Goal: Information Seeking & Learning: Learn about a topic

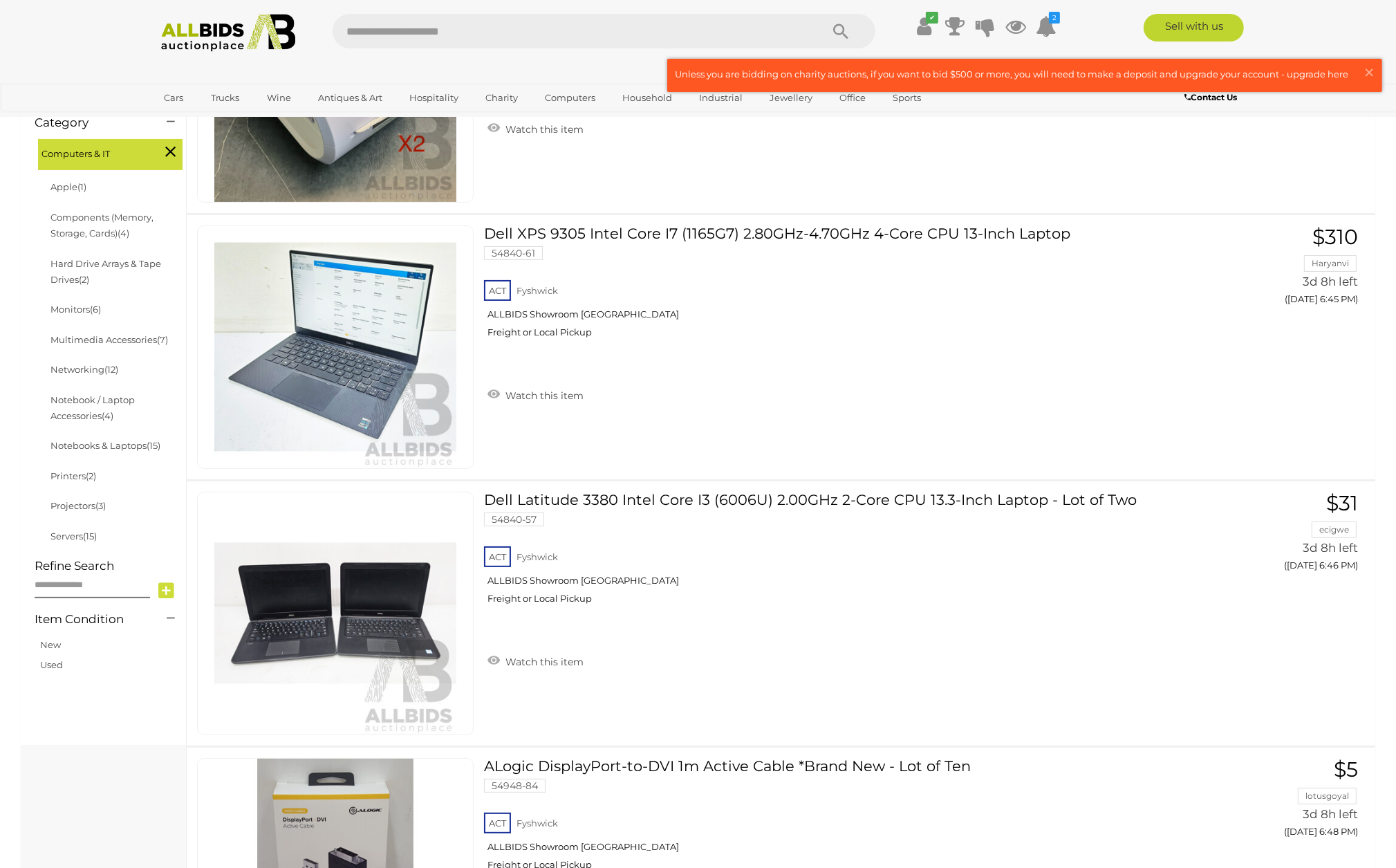
scroll to position [332, 0]
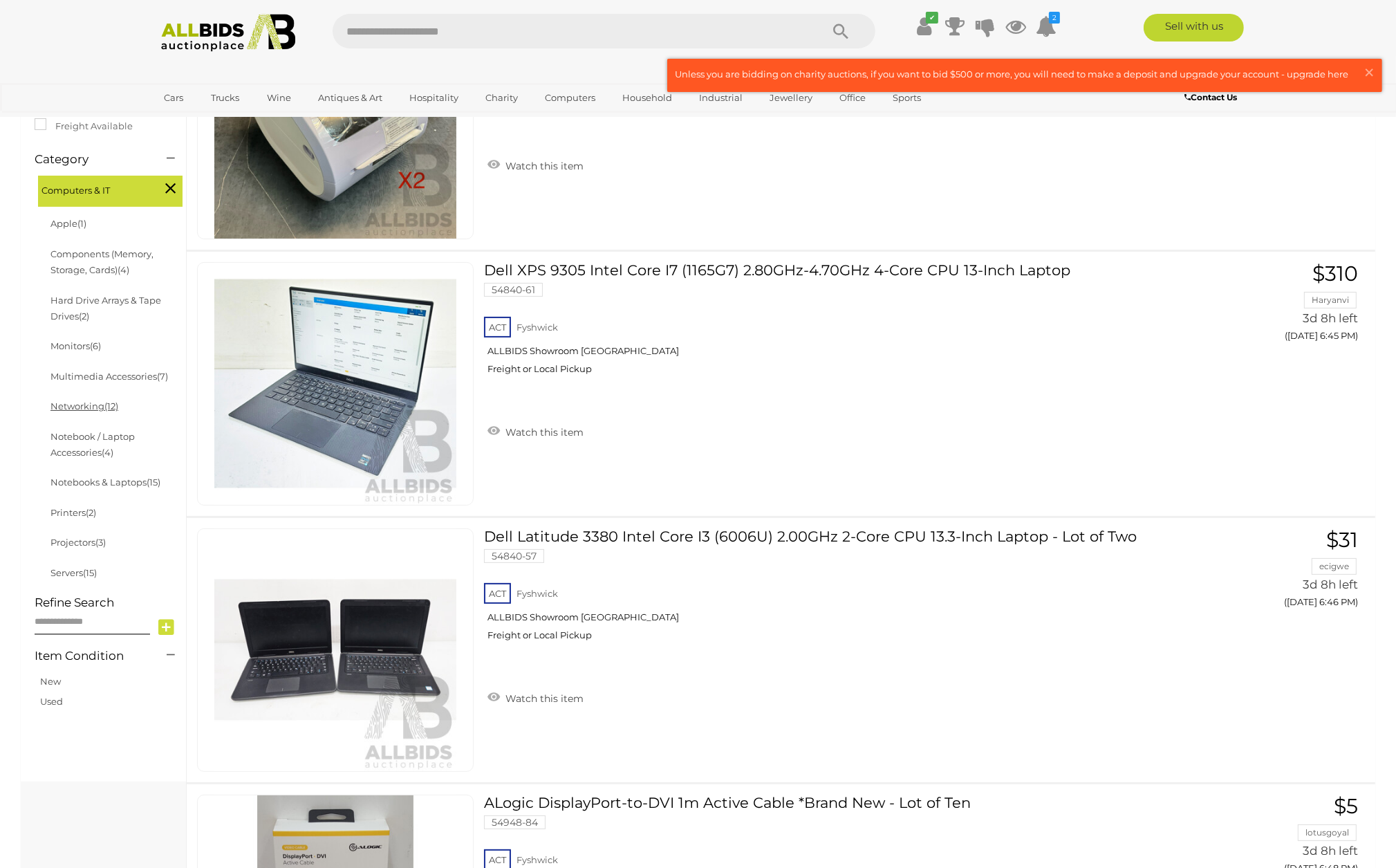
click at [97, 406] on link "Networking (12)" at bounding box center [84, 406] width 67 height 11
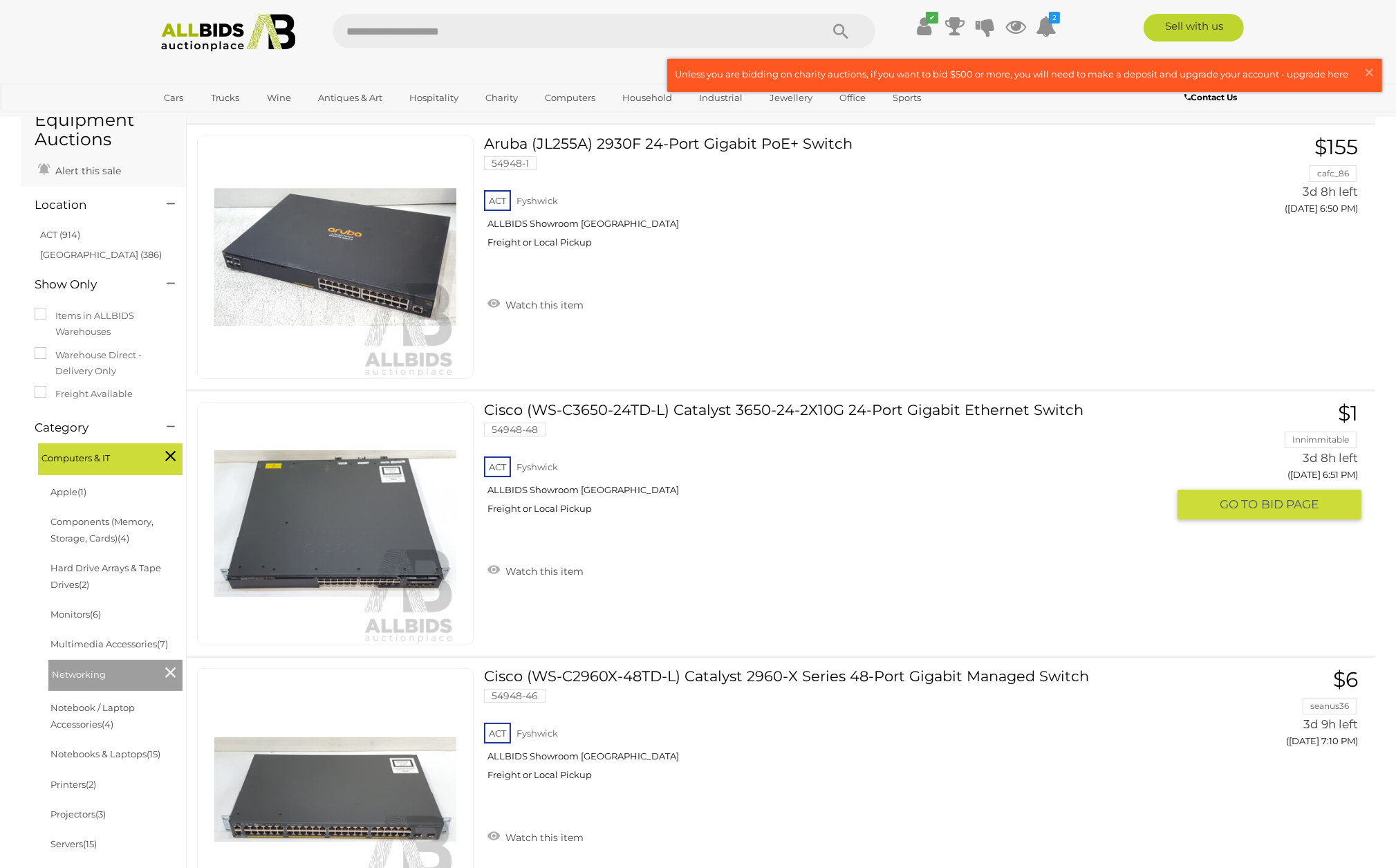
scroll to position [249, 0]
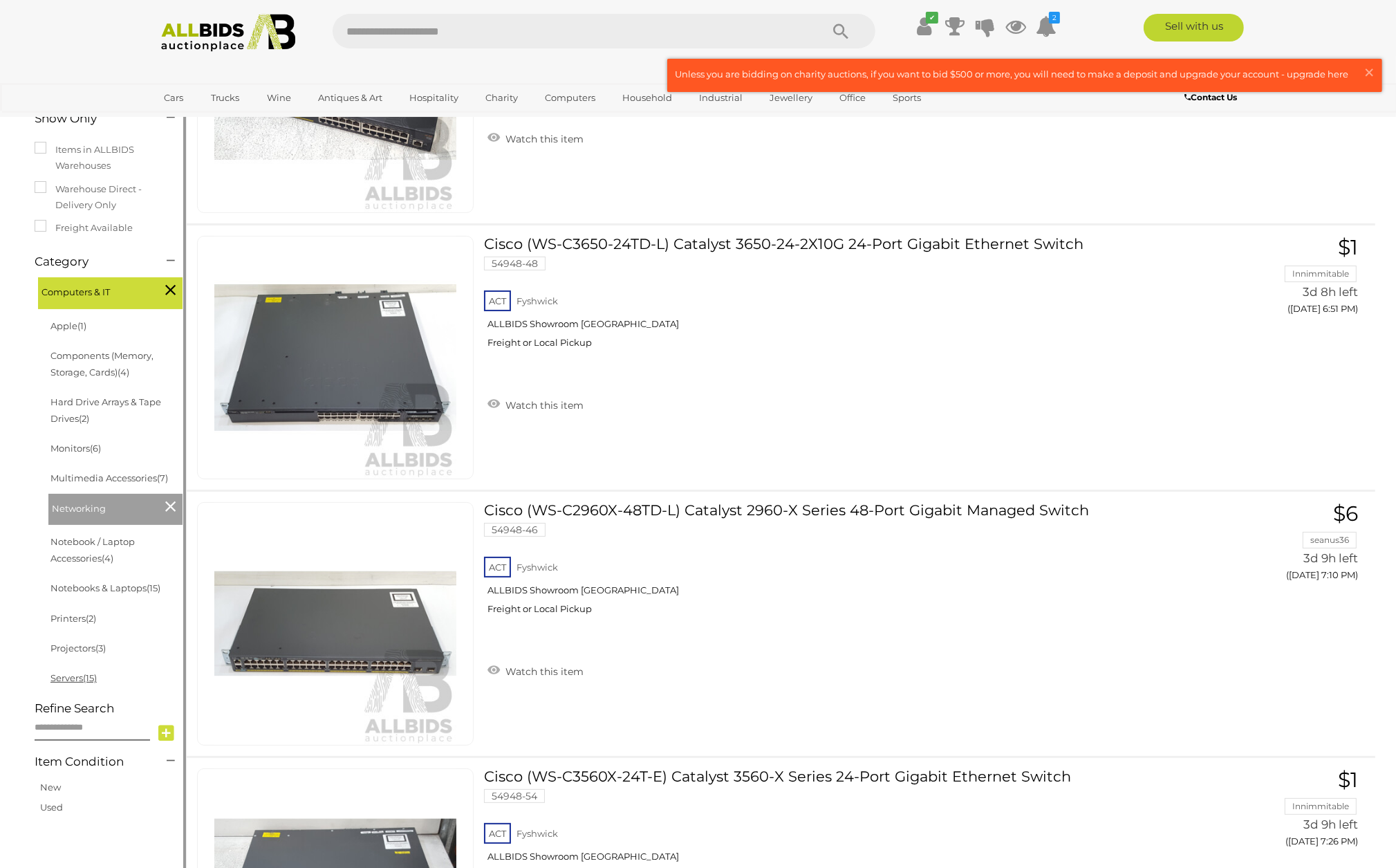
click at [76, 683] on link "Servers (15)" at bounding box center [73, 677] width 46 height 11
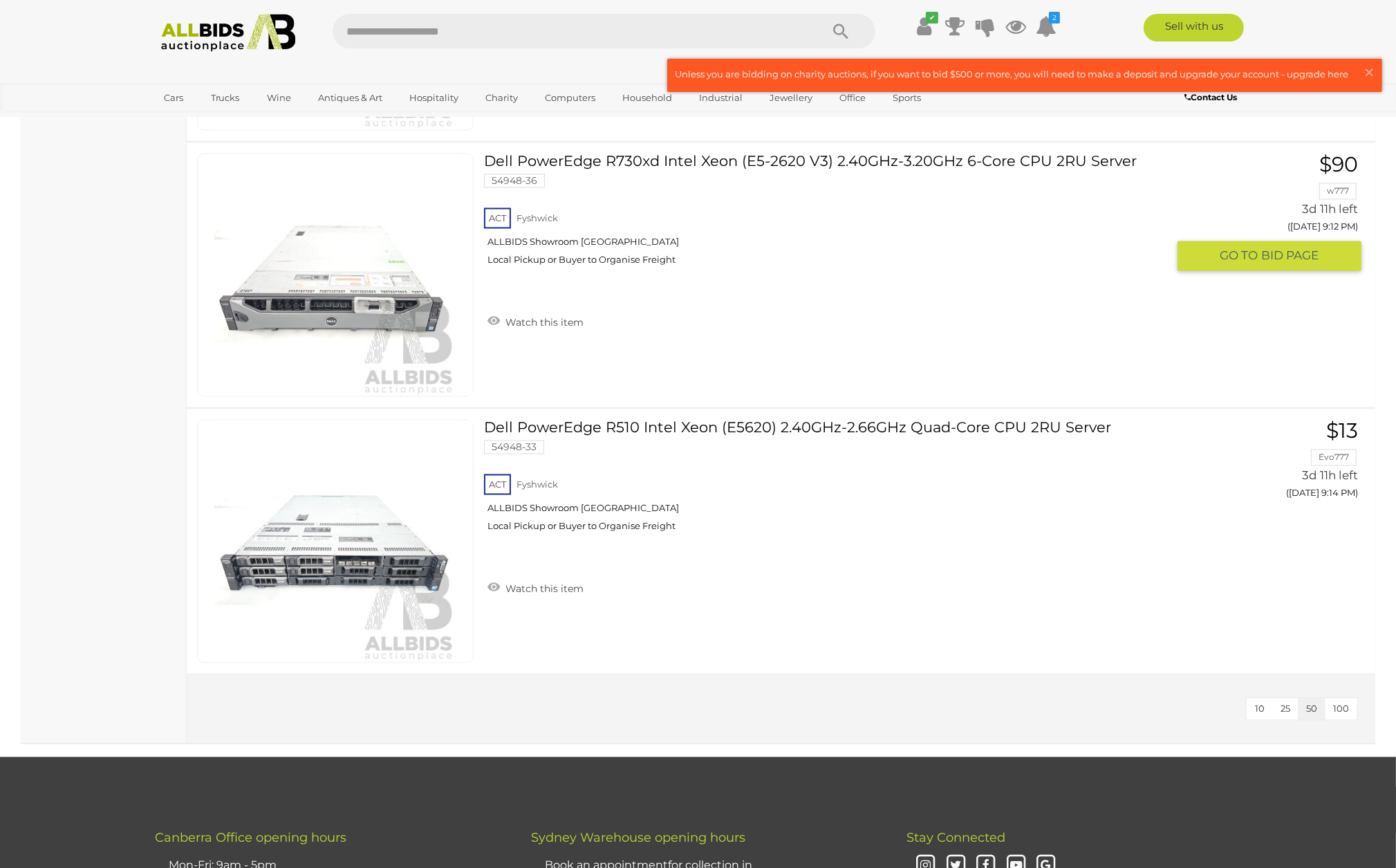
scroll to position [3663, 0]
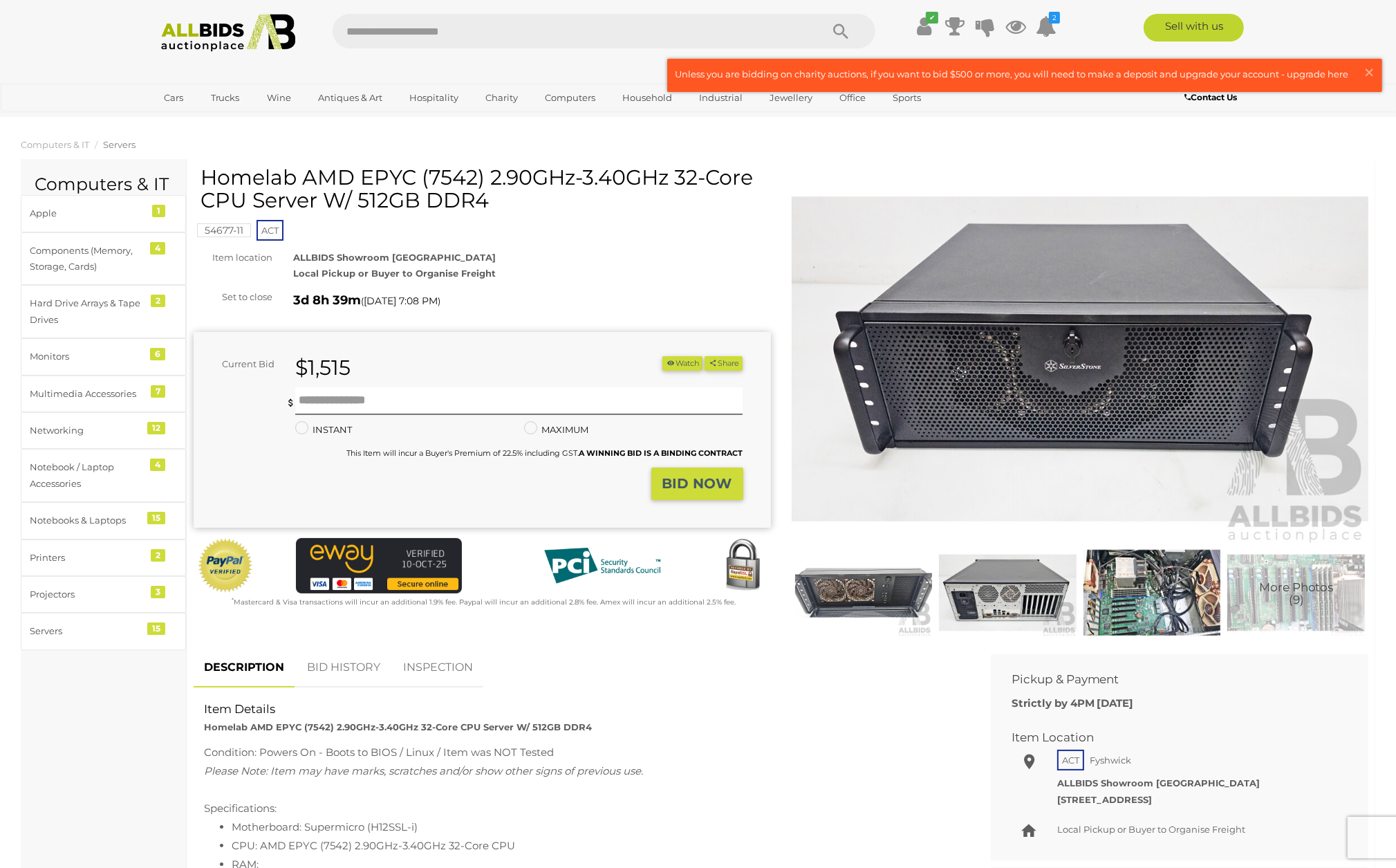
click at [1142, 381] on img at bounding box center [1080, 358] width 577 height 371
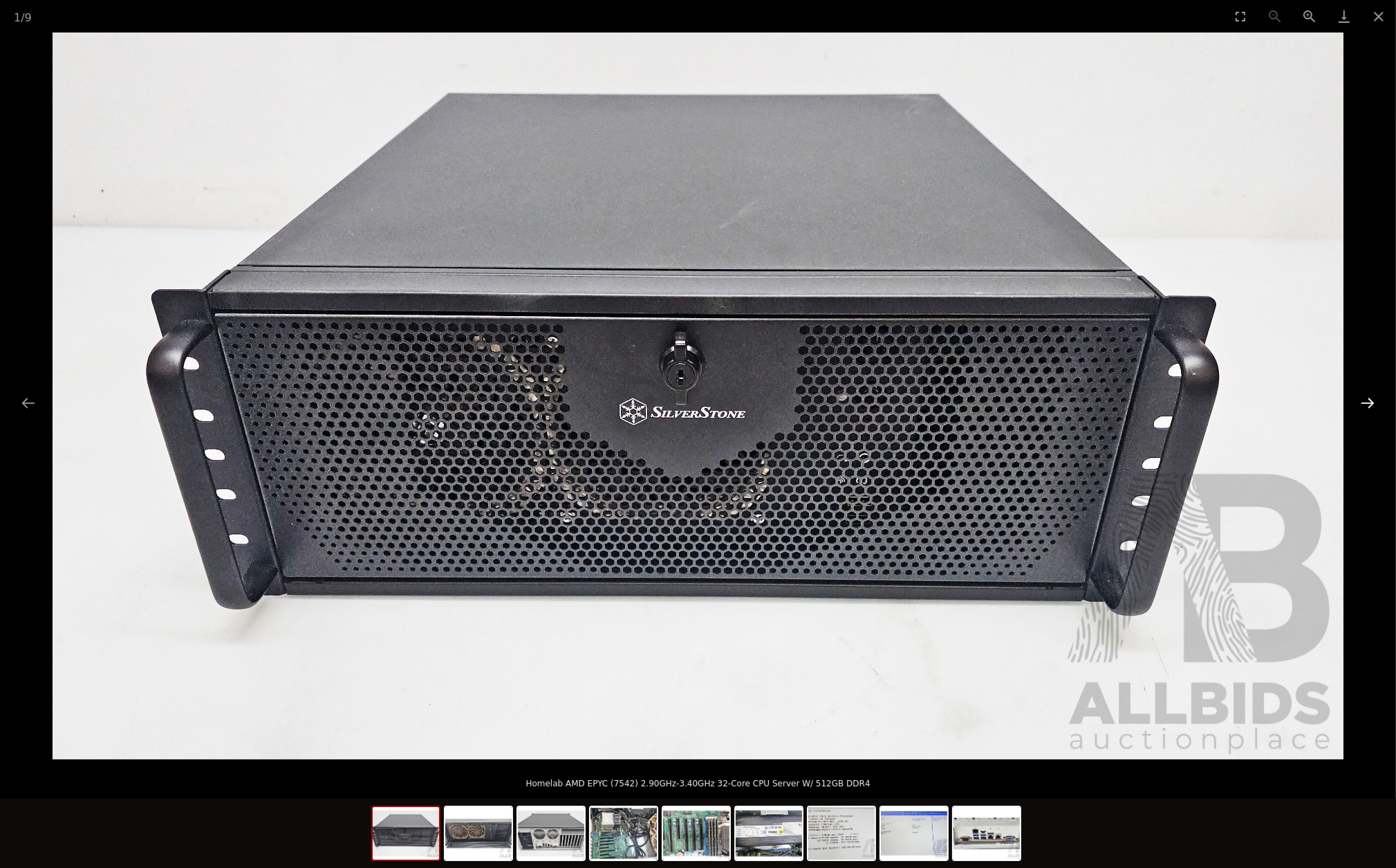
click at [1364, 405] on button "Next slide" at bounding box center [1367, 403] width 29 height 27
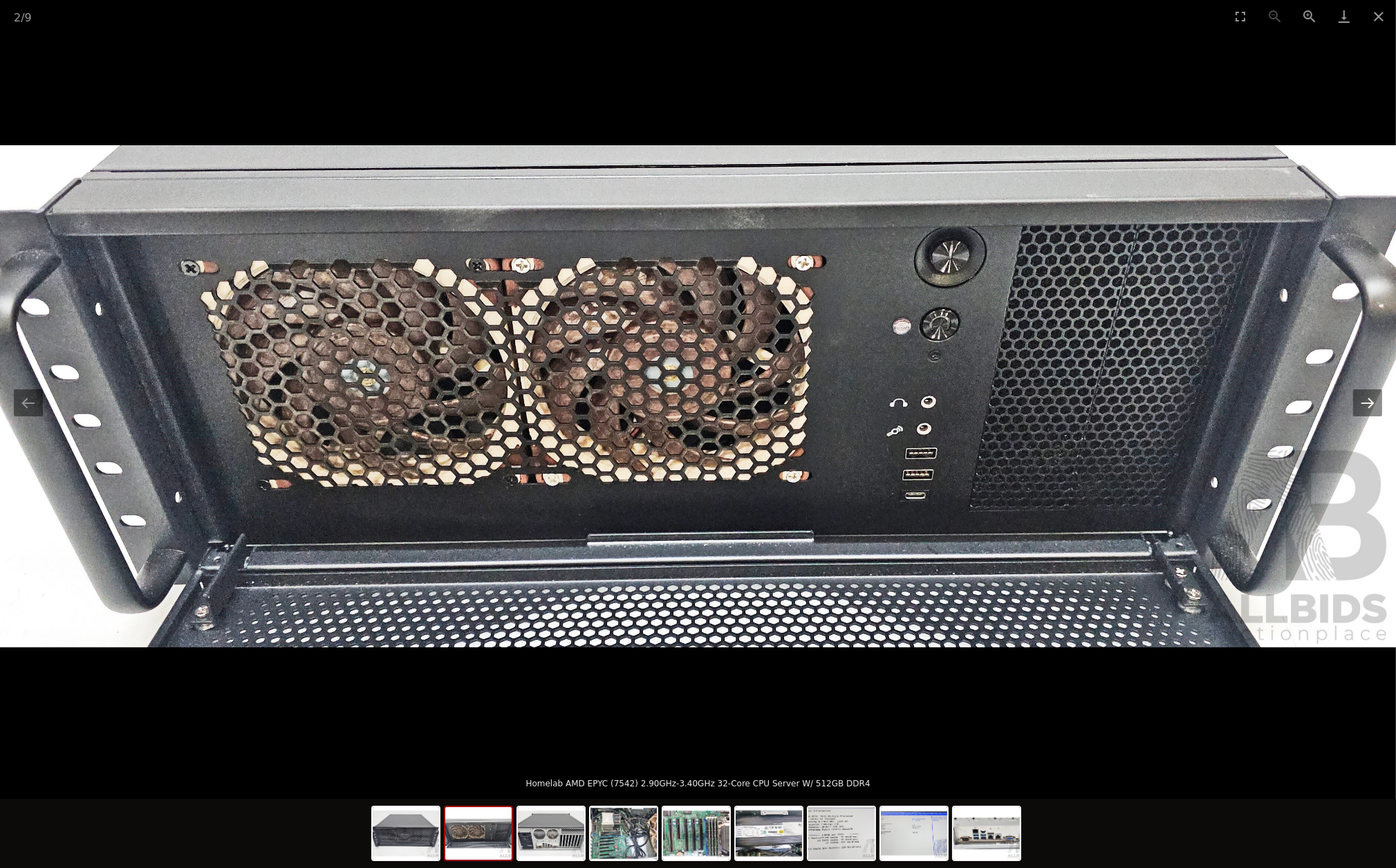
click at [1363, 405] on button "Next slide" at bounding box center [1367, 403] width 29 height 27
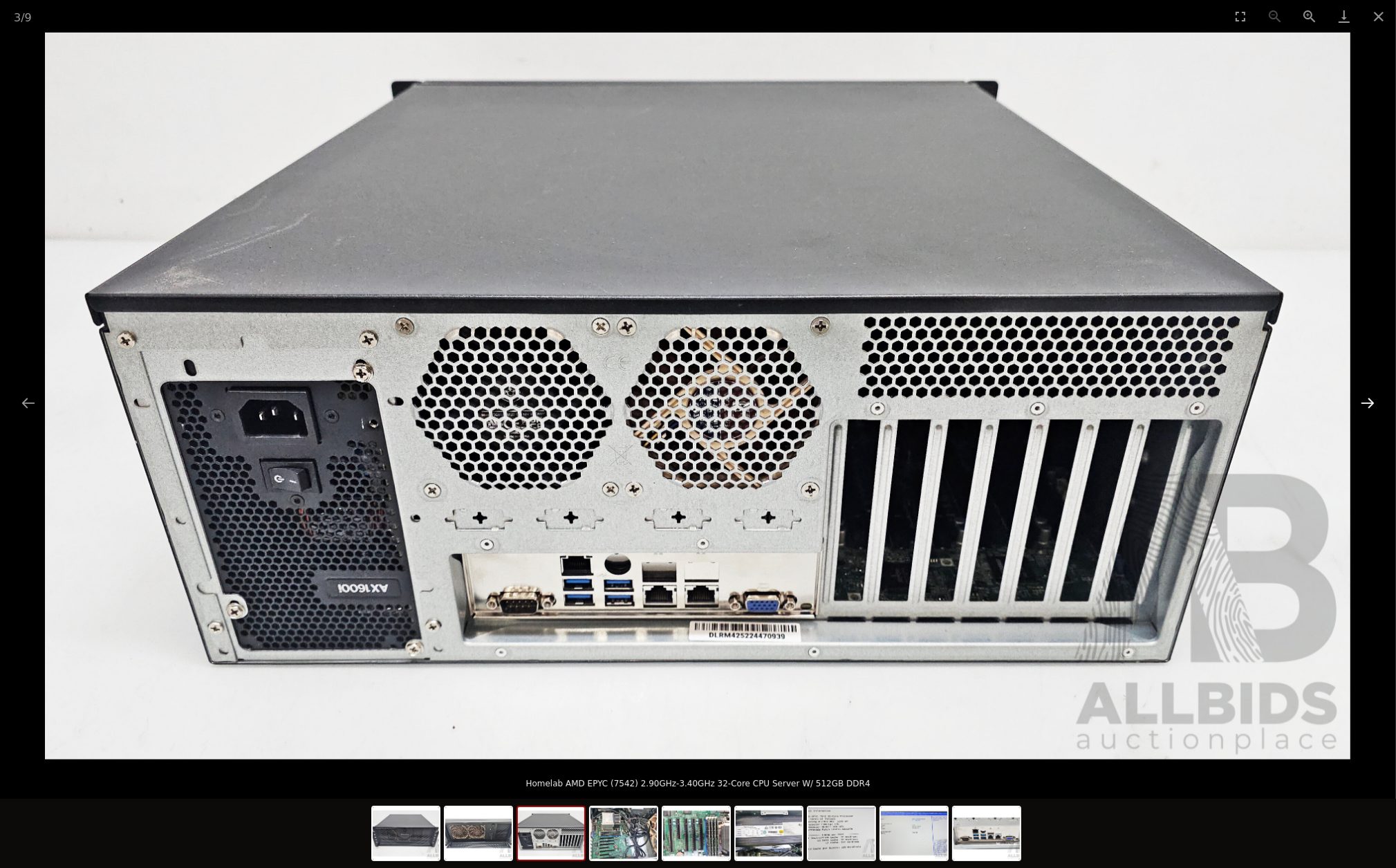
click at [1363, 405] on button "Next slide" at bounding box center [1367, 403] width 29 height 27
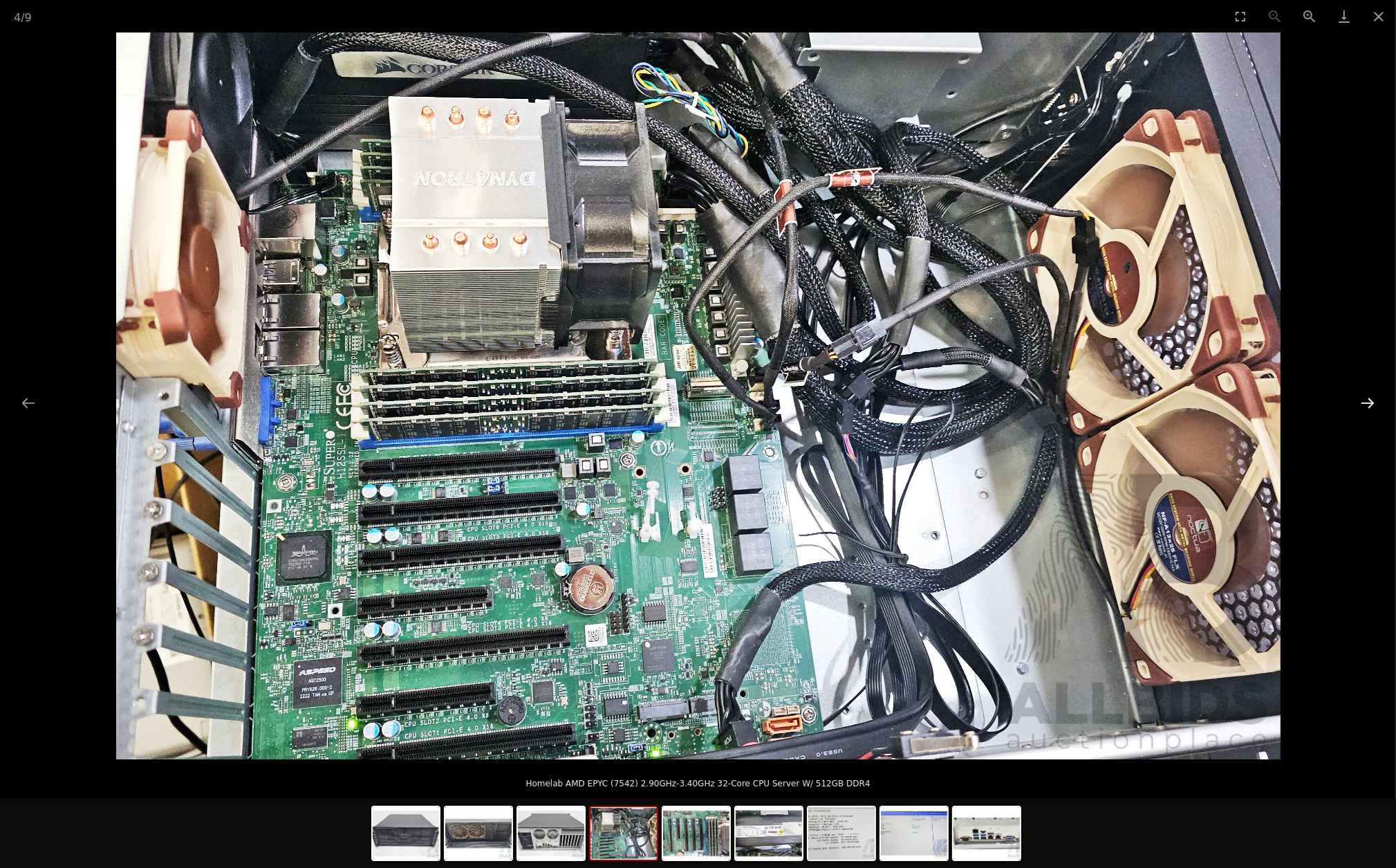
click at [1356, 408] on button "Next slide" at bounding box center [1367, 403] width 29 height 27
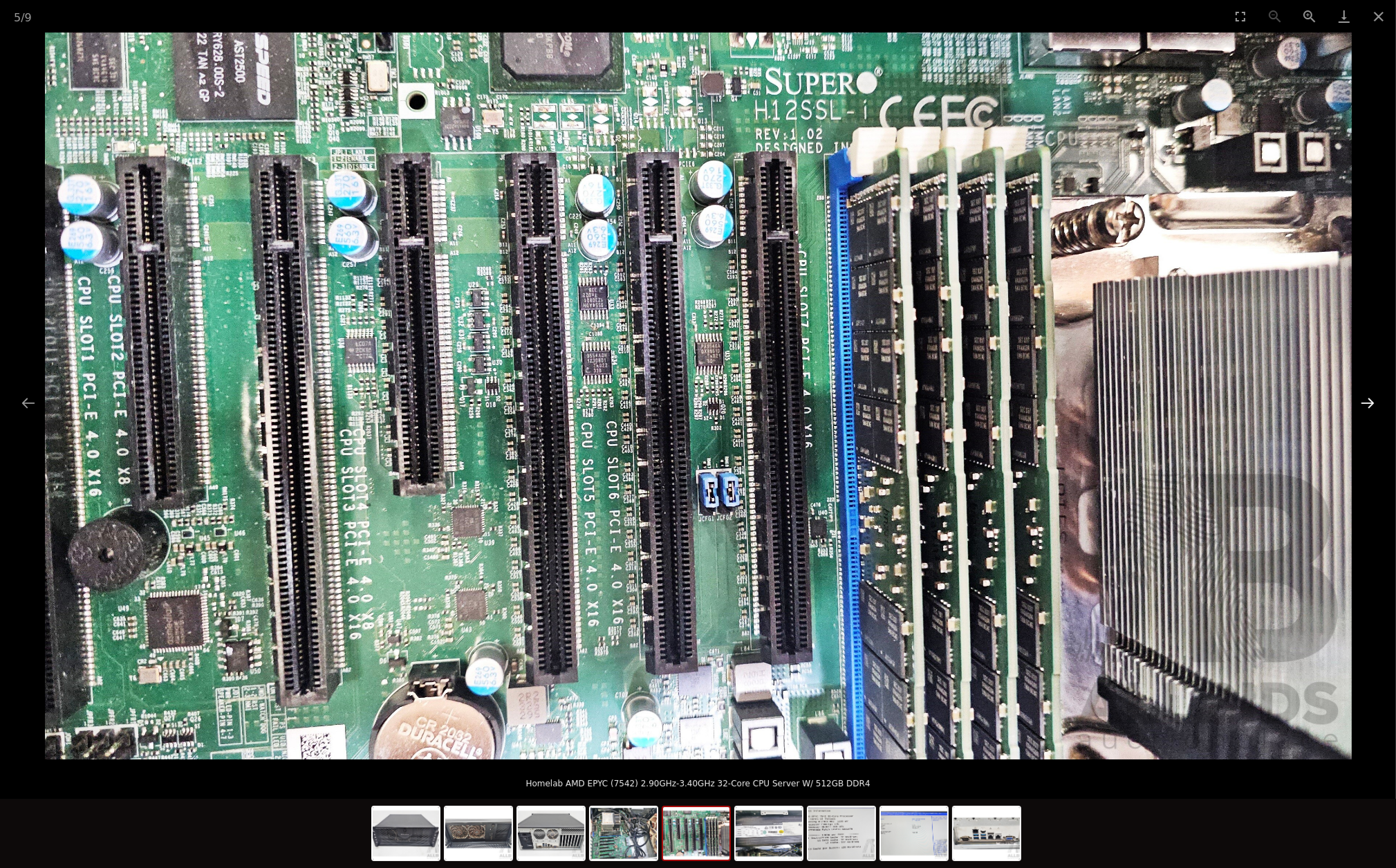
click at [1356, 408] on button "Next slide" at bounding box center [1367, 403] width 29 height 27
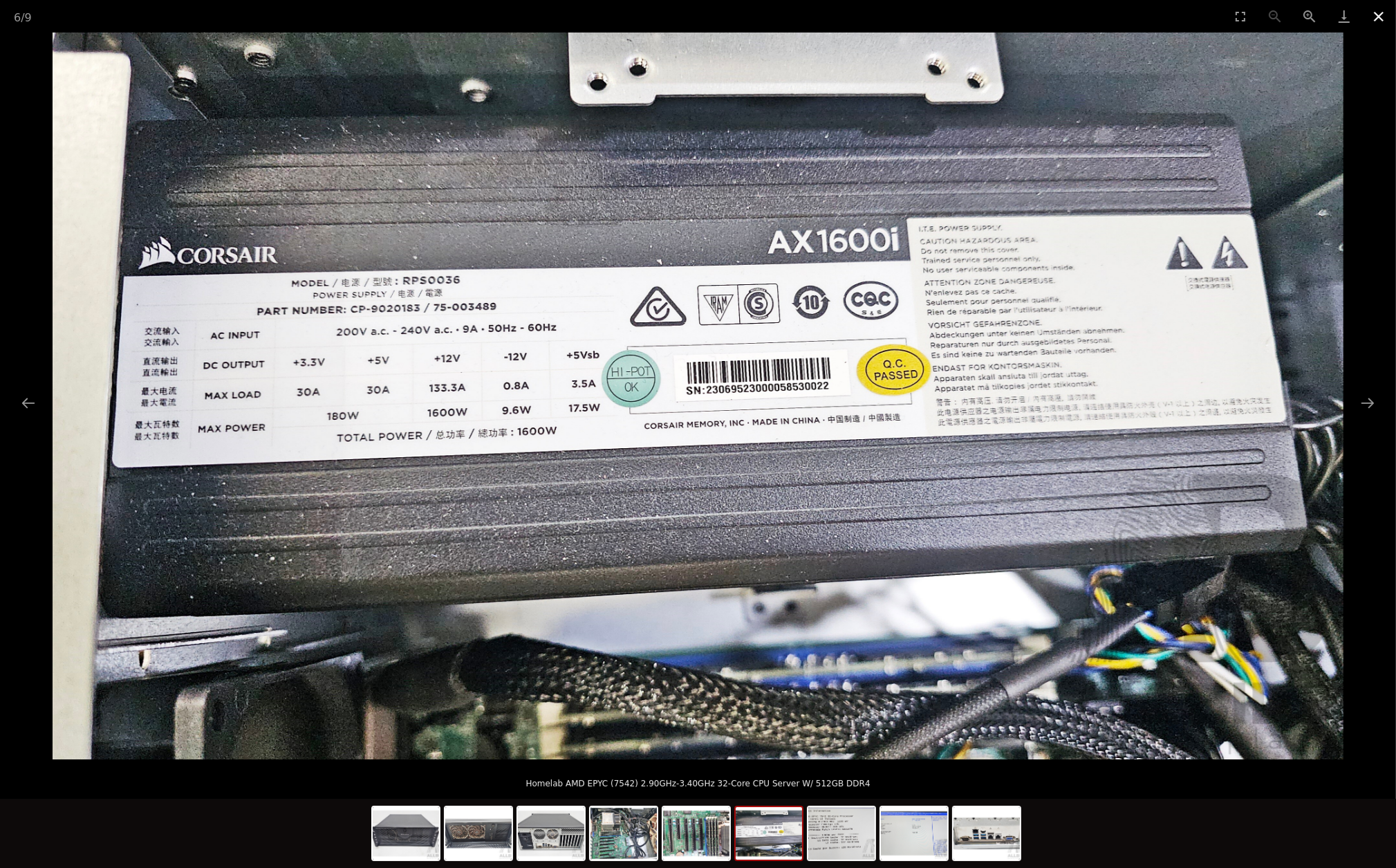
click at [1375, 16] on button "Close gallery" at bounding box center [1378, 16] width 34 height 32
